Goal: Task Accomplishment & Management: Manage account settings

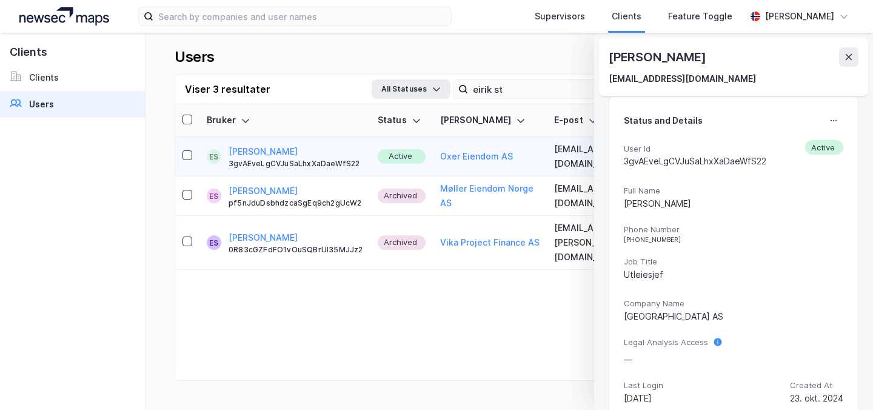
scroll to position [319, 0]
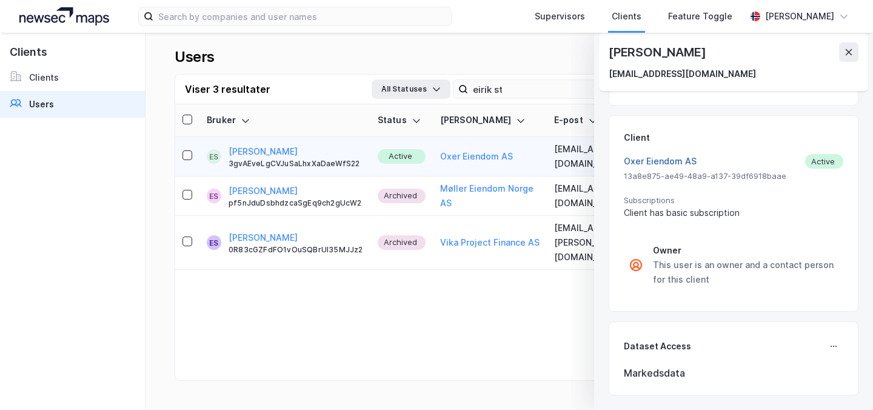
click at [645, 165] on button "Oxer Eiendom AS" at bounding box center [660, 161] width 73 height 15
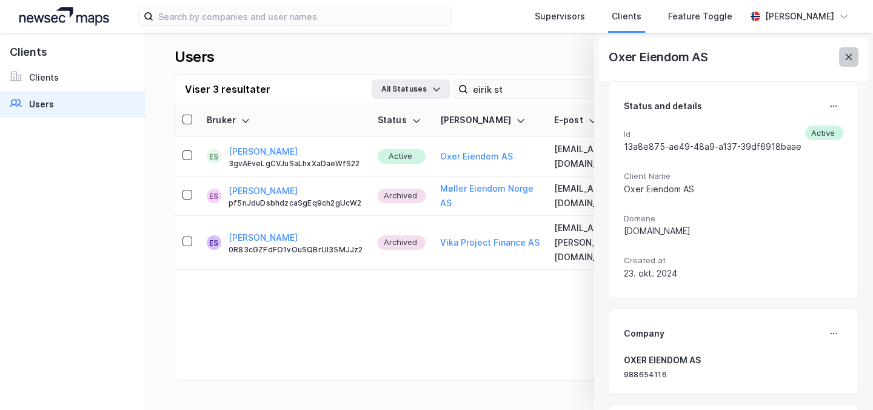
click at [847, 55] on icon at bounding box center [849, 57] width 7 height 6
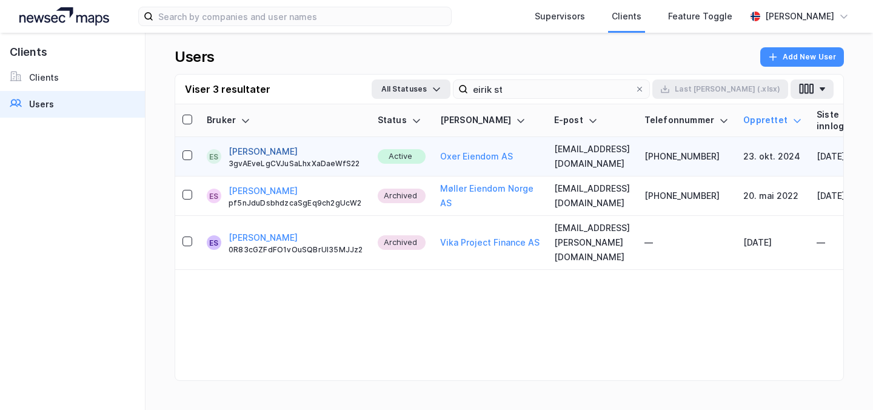
click at [241, 149] on button "[PERSON_NAME]" at bounding box center [263, 151] width 69 height 15
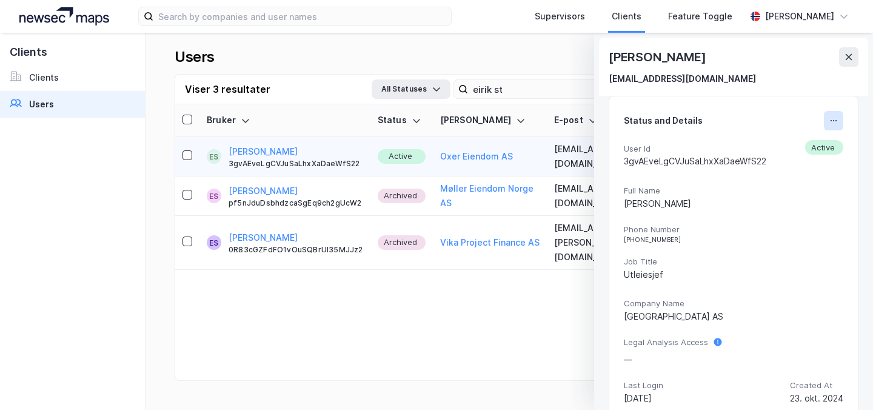
click at [830, 128] on button at bounding box center [833, 120] width 19 height 19
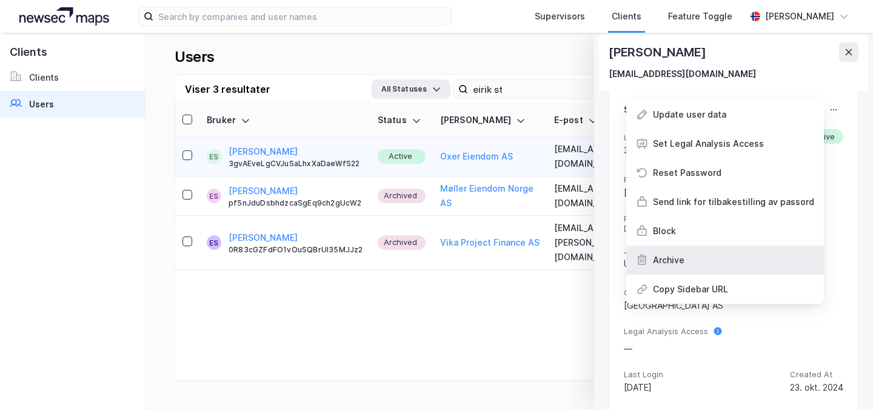
scroll to position [0, 0]
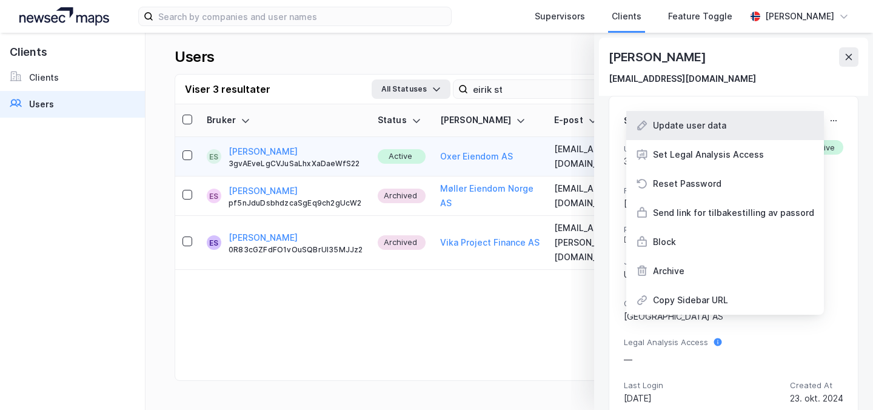
click at [744, 132] on div "Update user data" at bounding box center [725, 125] width 198 height 29
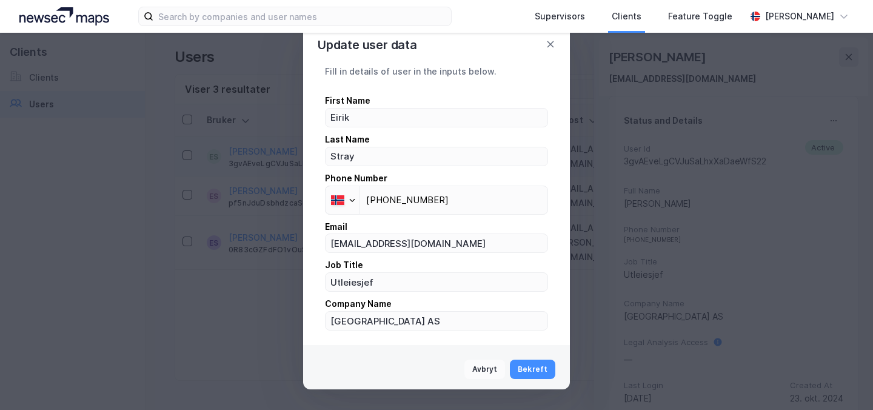
click at [481, 363] on button "Avbryt" at bounding box center [485, 369] width 41 height 19
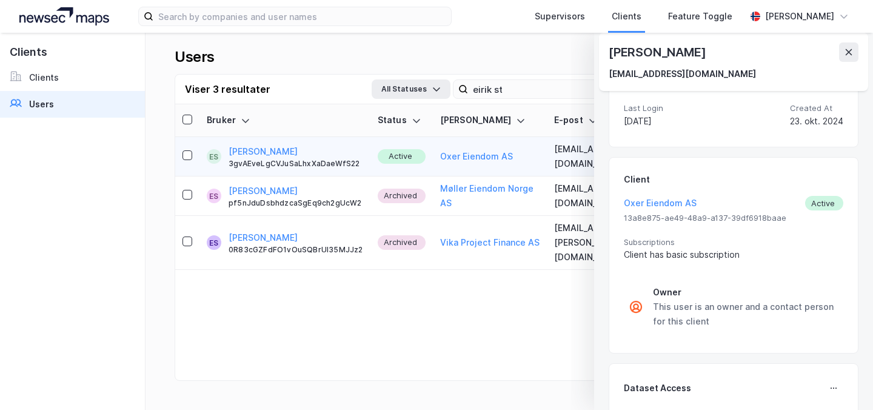
scroll to position [278, 0]
click at [821, 204] on div "Oxer Eiendom AS Active" at bounding box center [734, 202] width 220 height 15
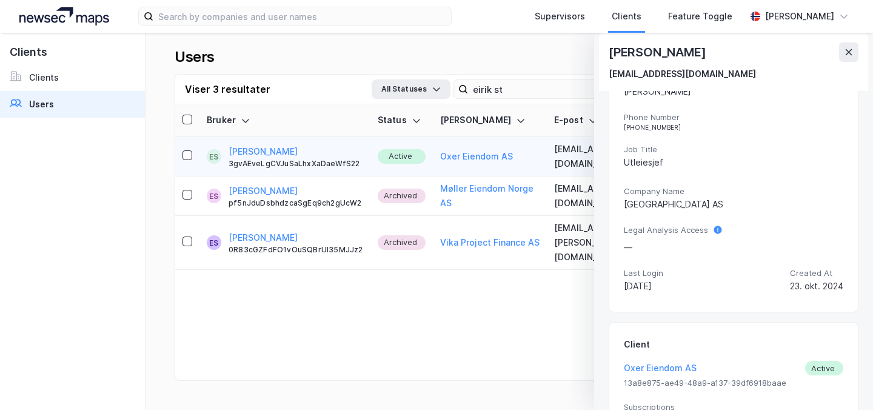
scroll to position [0, 0]
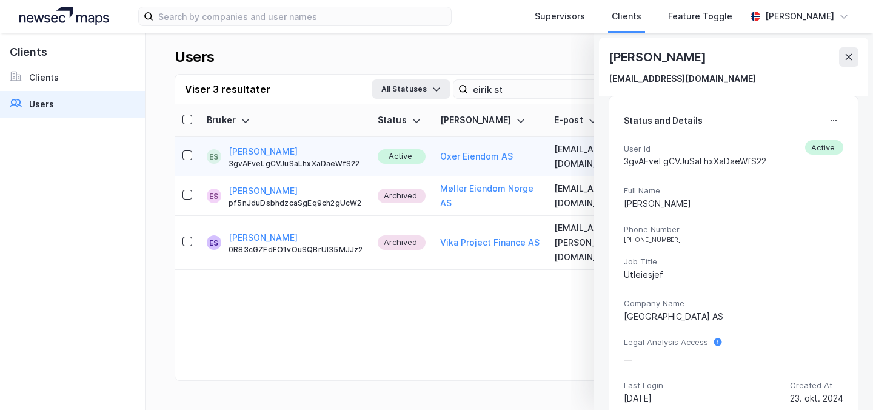
click at [831, 110] on div "Status and Details User Id 3gvAEveLgCVJuSaLhxXaDaeWfS22 Active Full Name [PERSO…" at bounding box center [734, 260] width 250 height 329
click at [833, 124] on icon at bounding box center [834, 121] width 10 height 10
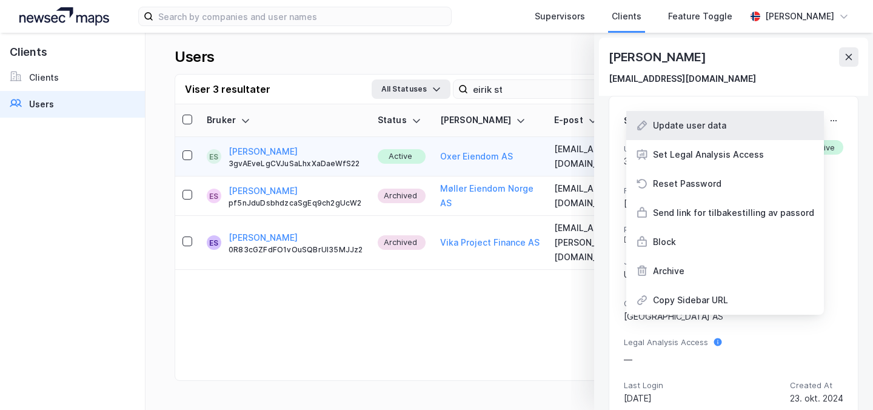
click at [704, 133] on div "Update user data" at bounding box center [725, 125] width 198 height 29
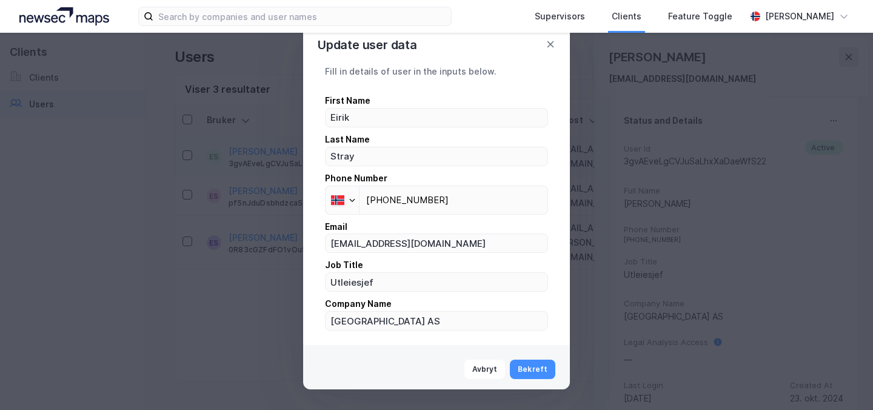
scroll to position [4, 0]
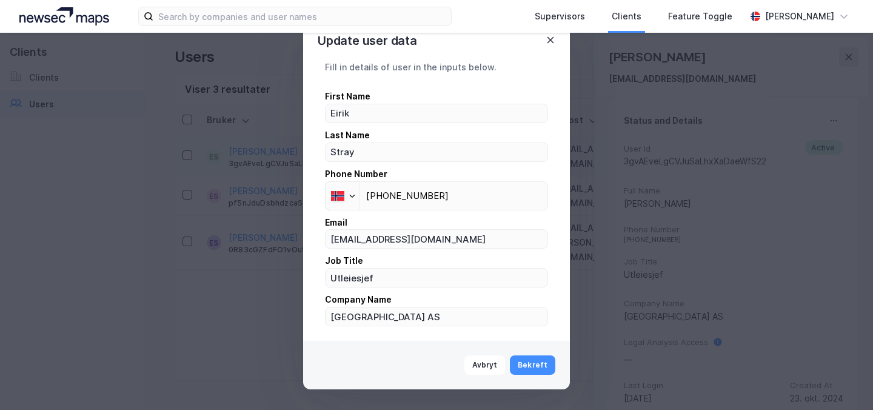
click at [548, 39] on icon at bounding box center [551, 40] width 10 height 10
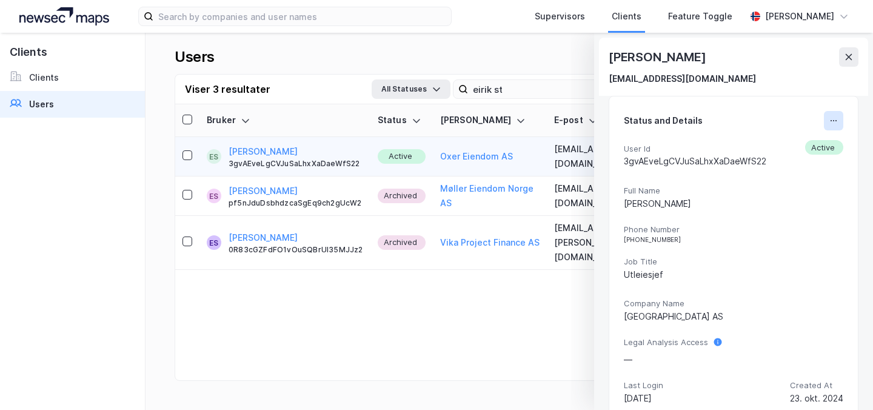
click at [828, 123] on button at bounding box center [833, 120] width 19 height 19
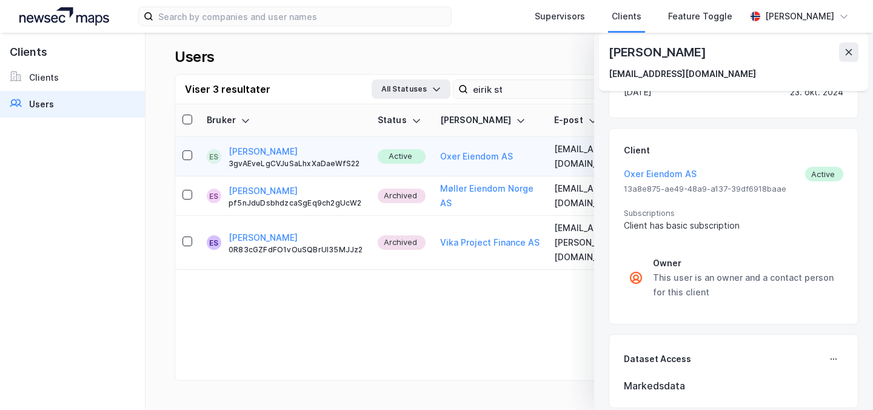
scroll to position [319, 0]
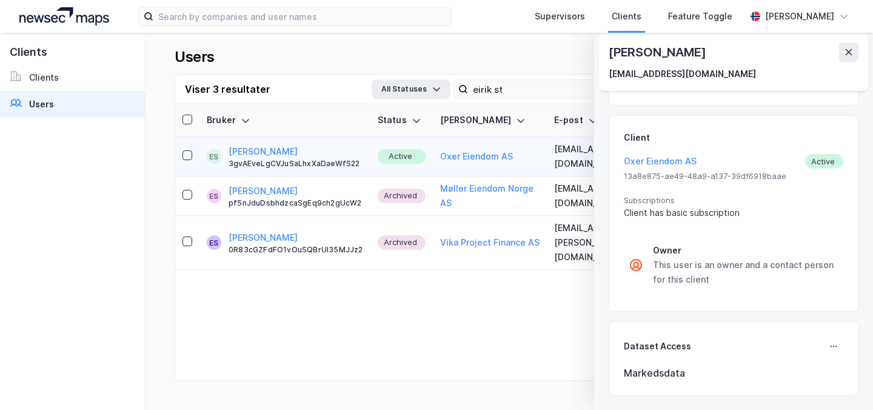
click at [761, 314] on div "Status and Details User Id 3gvAEveLgCVJuSaLhxXaDaeWfS22 Active Full Name [PERSO…" at bounding box center [734, 86] width 250 height 619
click at [848, 119] on div "Client Oxer Eiendom AS Active 13a8e875-ae49-48a9-a137-39df6918baae Subscription…" at bounding box center [734, 213] width 250 height 197
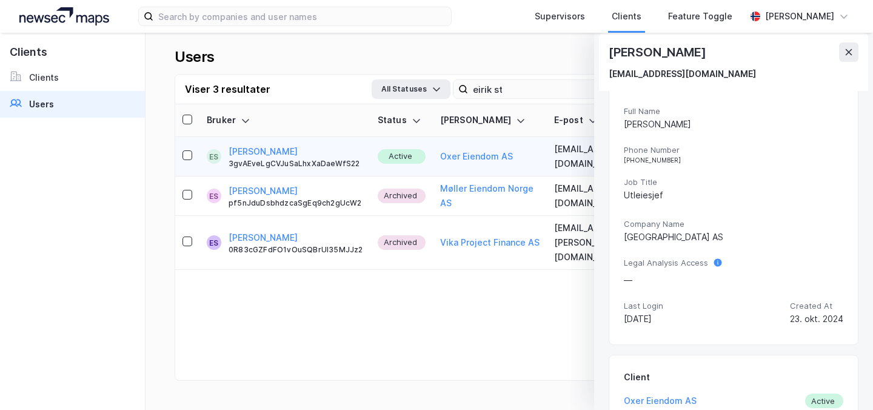
scroll to position [0, 0]
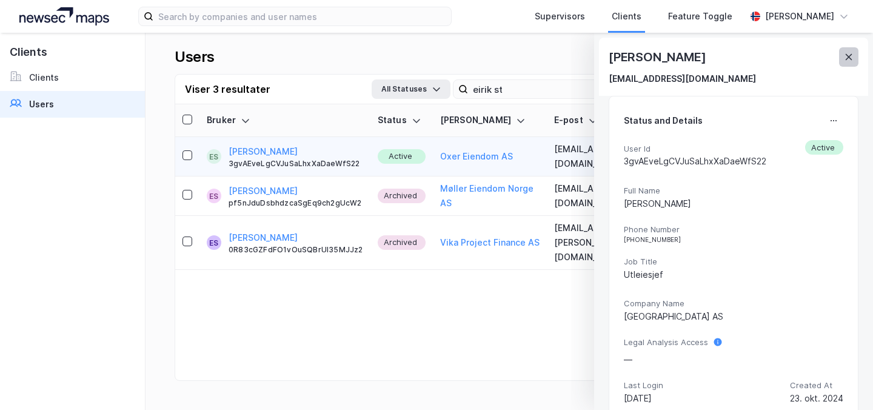
click at [851, 50] on button at bounding box center [848, 56] width 19 height 19
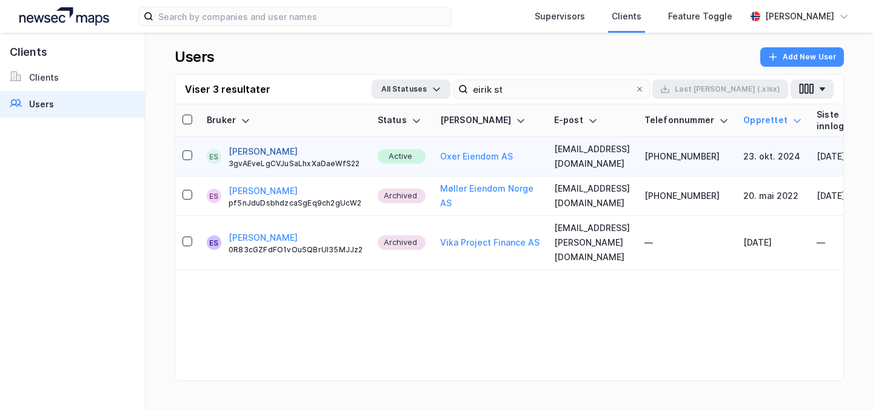
click at [242, 148] on button "[PERSON_NAME]" at bounding box center [263, 151] width 69 height 15
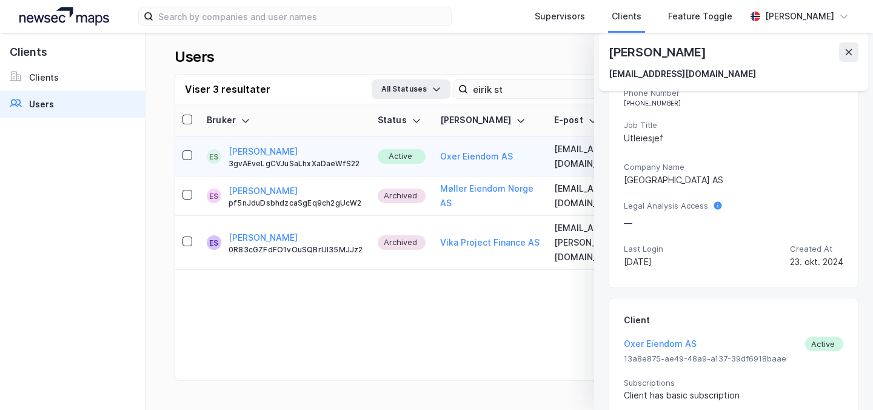
scroll to position [319, 0]
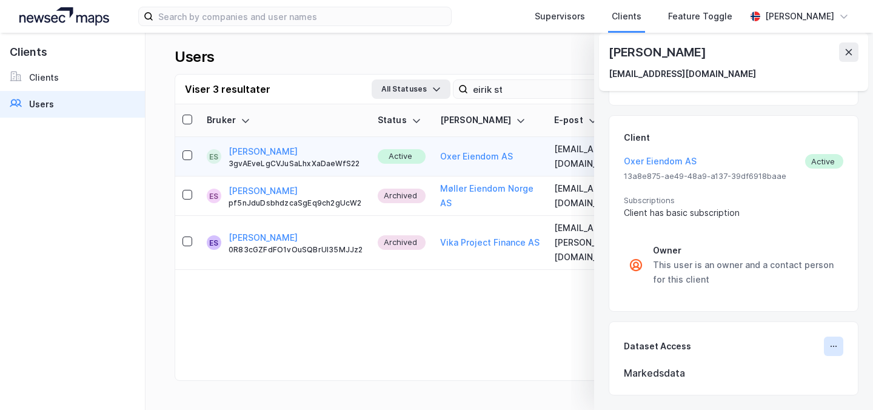
click at [833, 346] on icon at bounding box center [834, 346] width 10 height 10
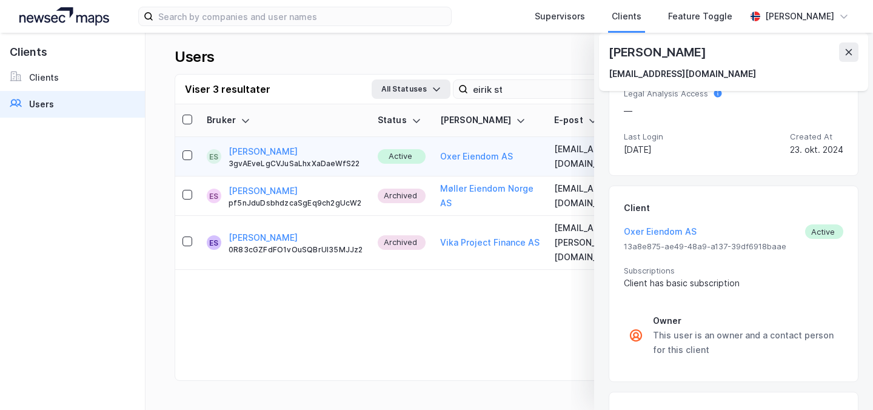
scroll to position [249, 0]
click at [821, 241] on span "13a8e875-ae49-48a9-a137-39df6918baae" at bounding box center [734, 246] width 220 height 10
click at [660, 231] on button "Oxer Eiendom AS" at bounding box center [660, 231] width 73 height 15
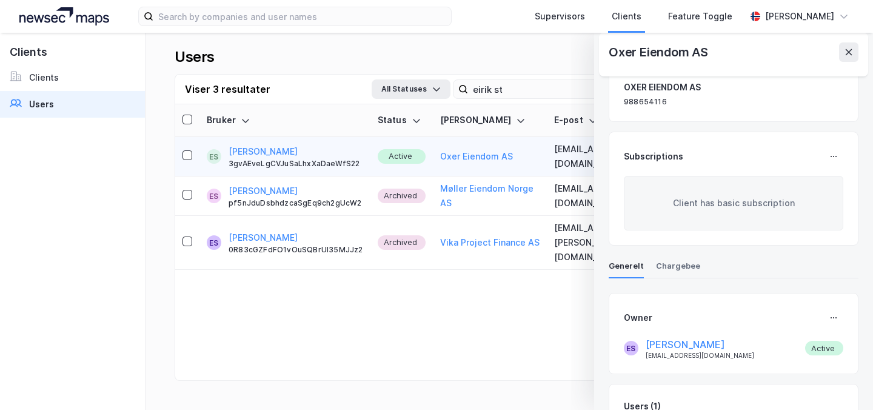
scroll to position [337, 0]
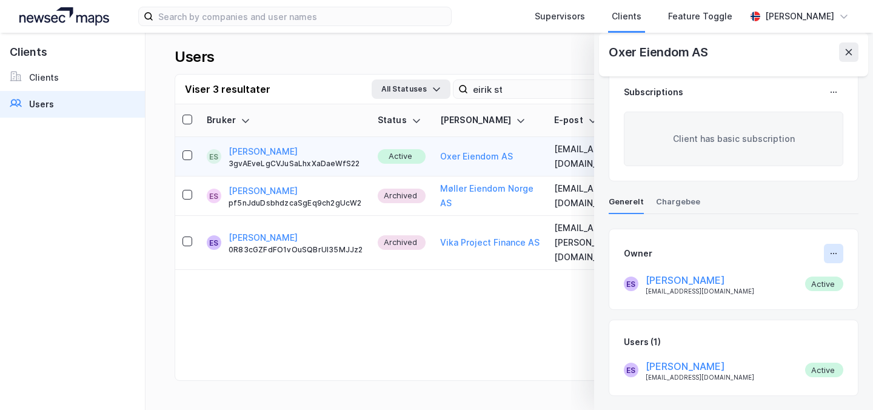
click at [835, 246] on button at bounding box center [833, 253] width 19 height 19
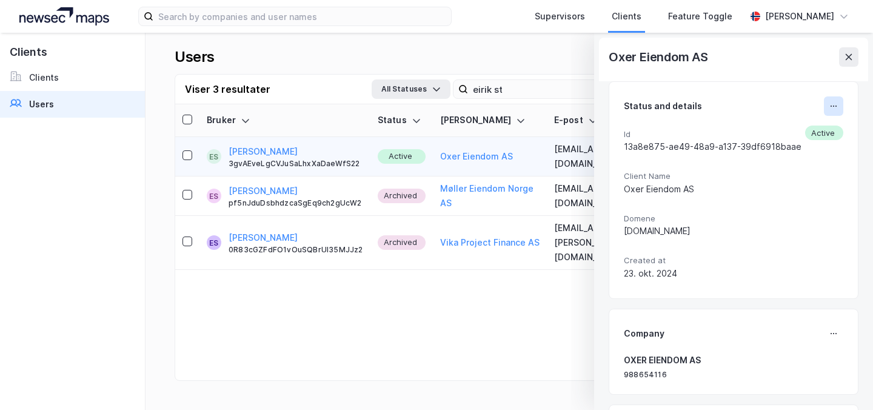
click at [831, 99] on button at bounding box center [833, 105] width 19 height 19
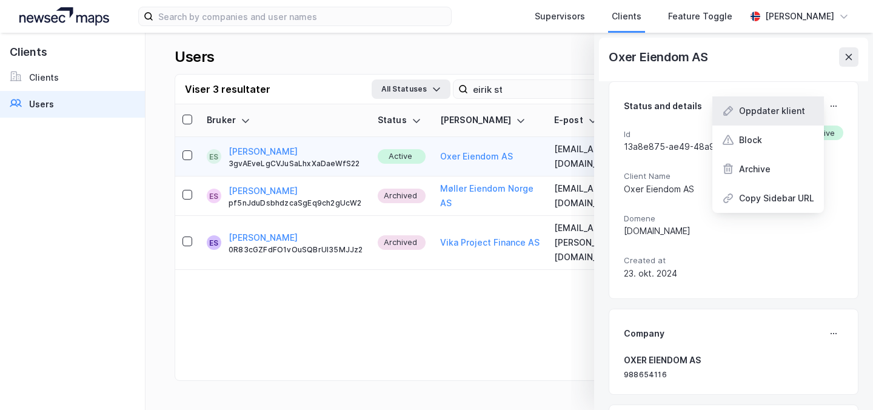
click at [799, 106] on div "Oppdater klient" at bounding box center [772, 111] width 66 height 15
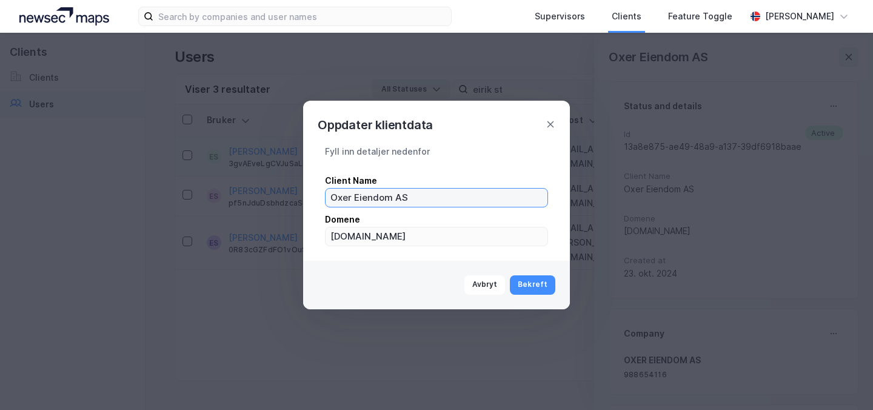
click at [512, 204] on input "Oxer Eiendom AS" at bounding box center [437, 198] width 222 height 18
click at [415, 247] on div "Fyll inn detaljer nedenfor Client Name Oxer Eiendom AS Domene [DOMAIN_NAME]" at bounding box center [436, 198] width 267 height 126
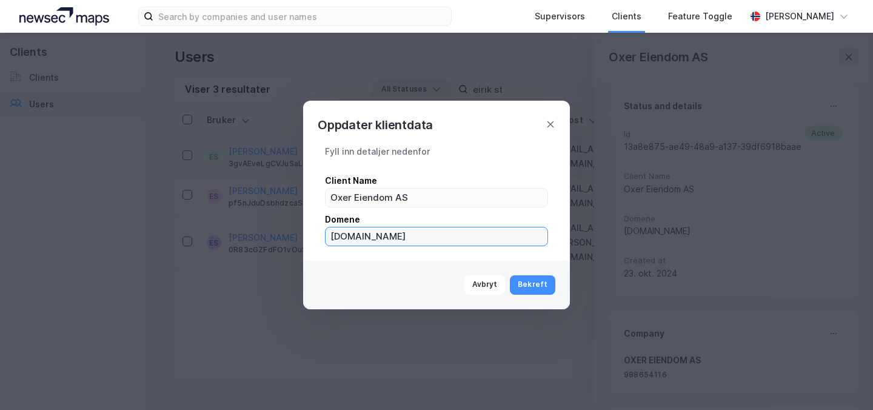
click at [409, 238] on input "[DOMAIN_NAME]" at bounding box center [437, 236] width 222 height 18
click at [554, 118] on div "Oppdater klientdata" at bounding box center [436, 118] width 267 height 34
click at [547, 131] on div "Oppdater klientdata" at bounding box center [436, 118] width 267 height 34
click at [478, 276] on button "Avbryt" at bounding box center [485, 284] width 41 height 19
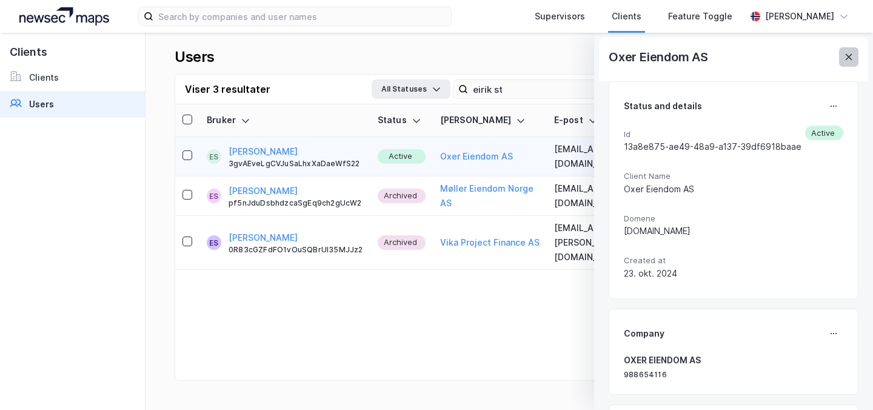
click at [847, 47] on button at bounding box center [848, 56] width 19 height 19
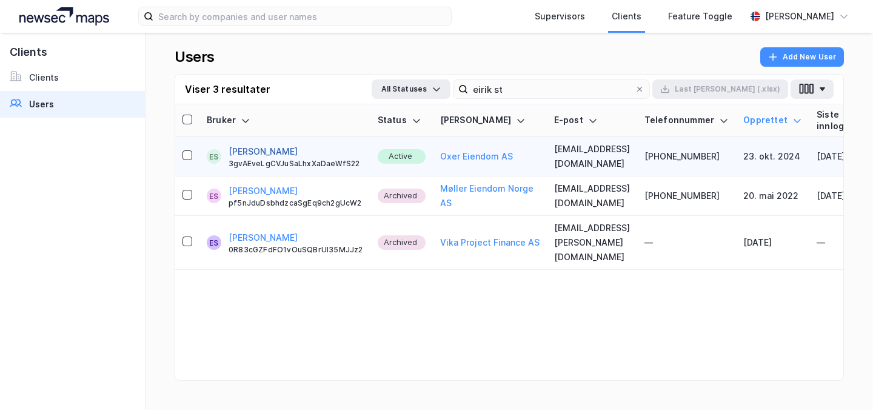
click at [254, 151] on button "[PERSON_NAME]" at bounding box center [263, 151] width 69 height 15
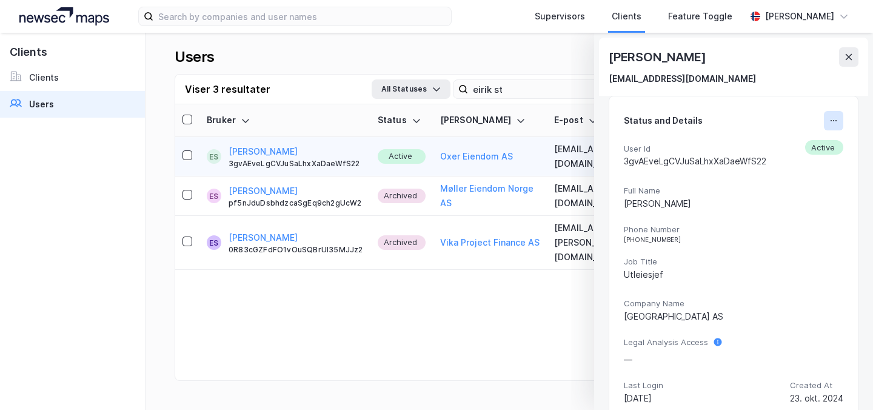
click at [836, 121] on icon at bounding box center [834, 121] width 10 height 10
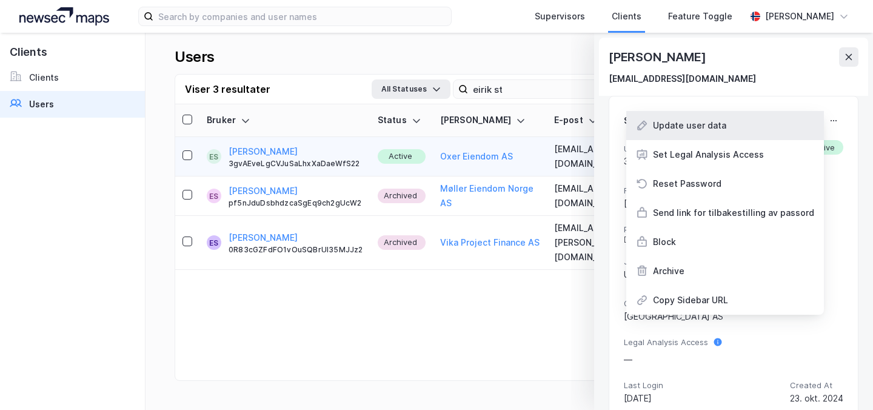
click at [722, 129] on div "Update user data" at bounding box center [689, 125] width 73 height 15
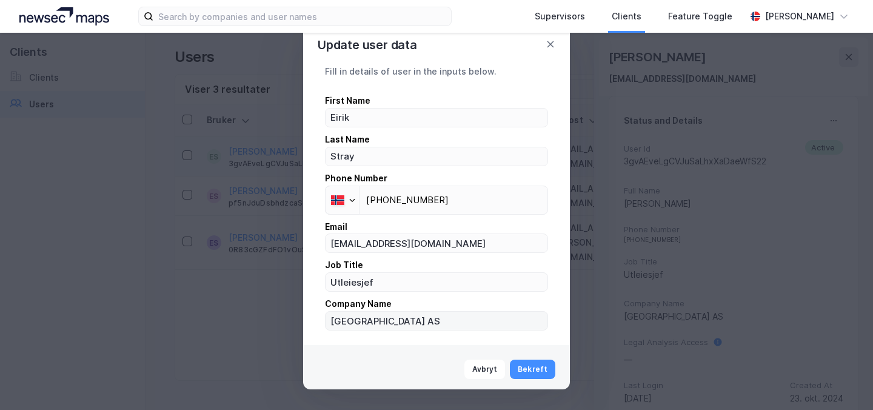
scroll to position [4, 0]
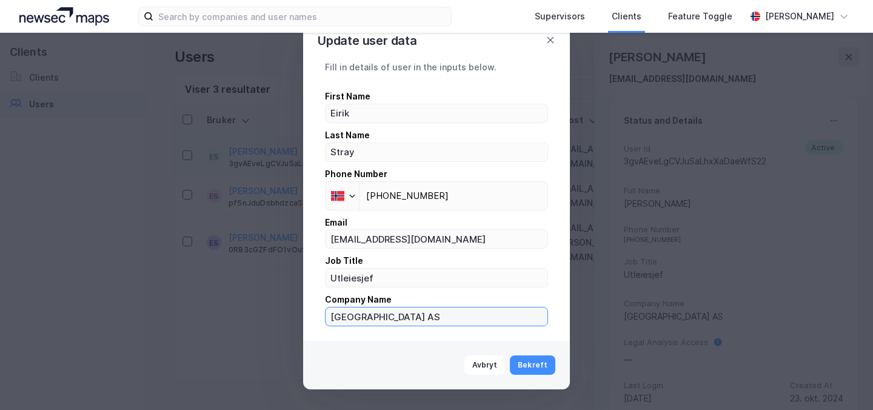
click at [446, 317] on input "[GEOGRAPHIC_DATA] AS" at bounding box center [437, 316] width 222 height 18
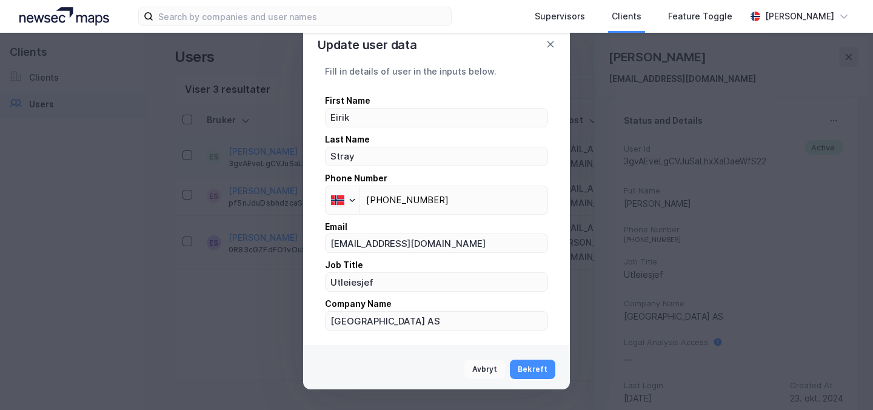
click at [482, 364] on button "Avbryt" at bounding box center [485, 369] width 41 height 19
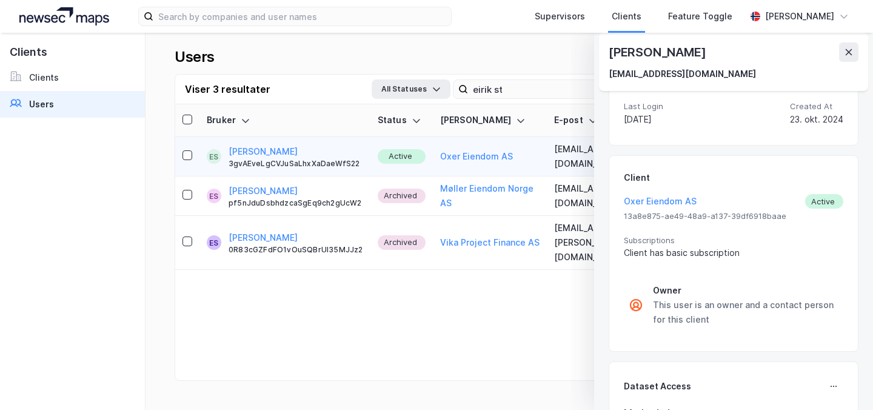
scroll to position [319, 0]
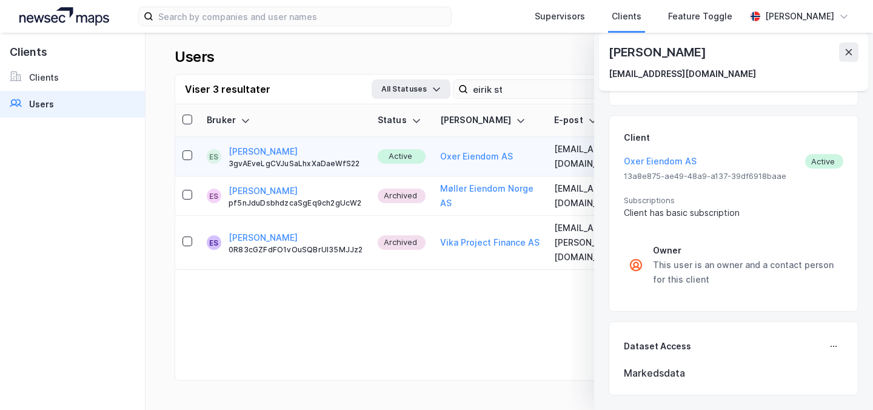
click at [667, 214] on div "Client has basic subscription" at bounding box center [734, 213] width 220 height 15
click at [660, 252] on div "Owner" at bounding box center [746, 250] width 186 height 15
click at [834, 337] on button at bounding box center [833, 346] width 19 height 19
click at [830, 307] on div "Client Oxer Eiendom AS Active 13a8e875-ae49-48a9-a137-39df6918baae Subscription…" at bounding box center [734, 213] width 250 height 197
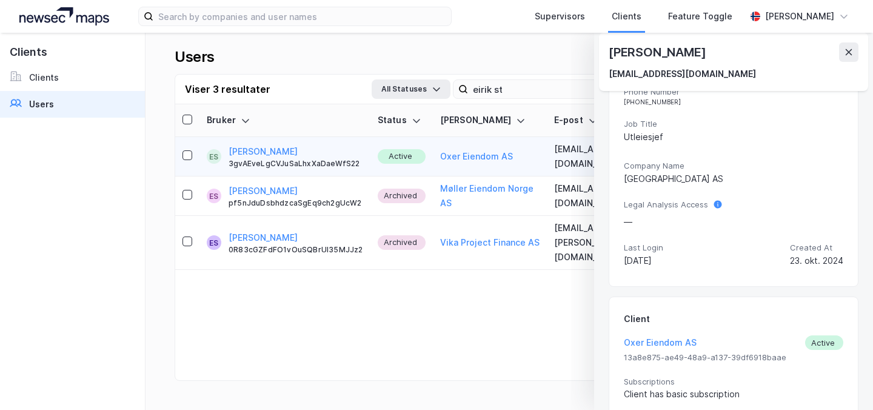
scroll to position [0, 0]
